Goal: Task Accomplishment & Management: Manage account settings

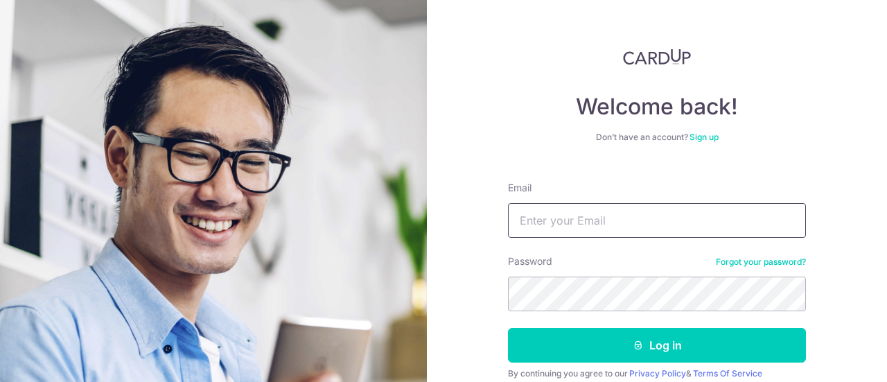
paste input "[EMAIL_ADDRESS][DOMAIN_NAME]"
click at [559, 207] on input "Email" at bounding box center [657, 220] width 298 height 35
type input "[EMAIL_ADDRESS][DOMAIN_NAME]"
click at [508, 328] on button "Log in" at bounding box center [657, 345] width 298 height 35
